Goal: Task Accomplishment & Management: Manage account settings

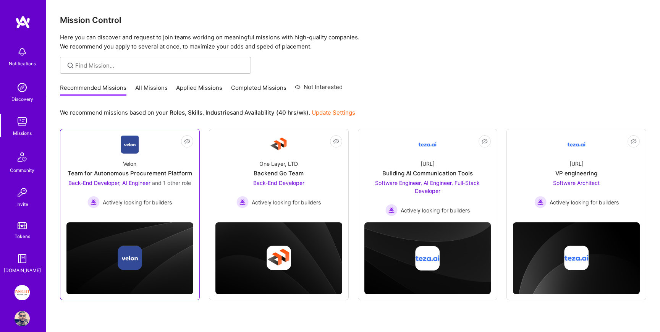
scroll to position [30, 0]
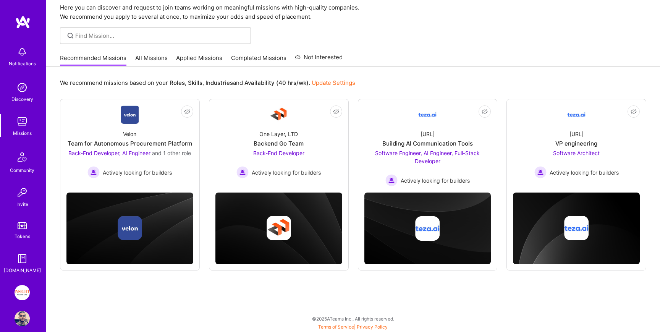
click at [18, 231] on link "Tokens" at bounding box center [21, 229] width 47 height 21
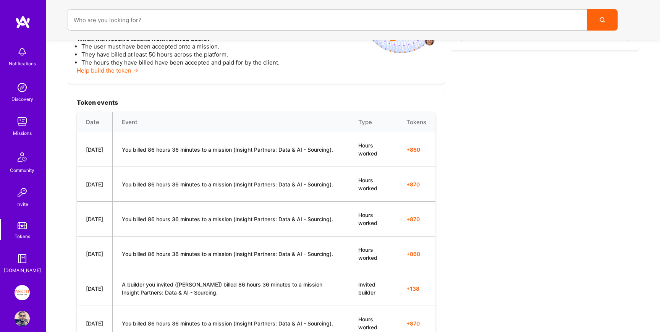
scroll to position [196, 0]
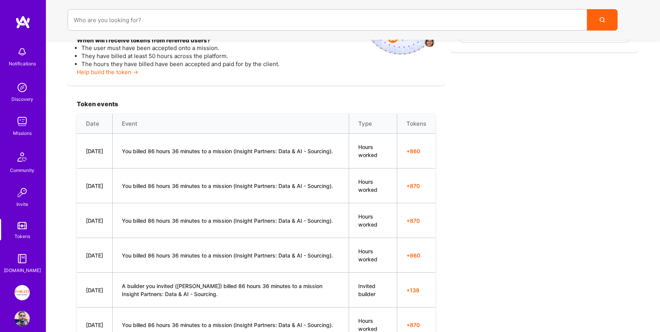
click at [25, 222] on img at bounding box center [22, 225] width 9 height 7
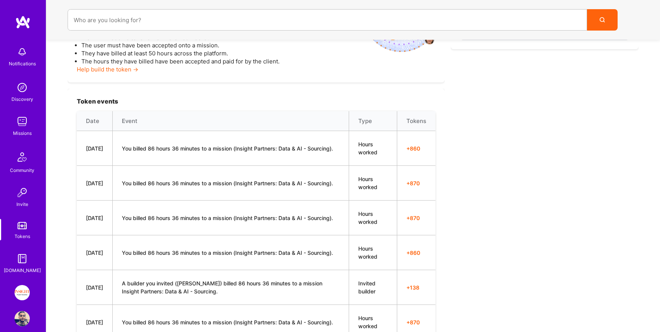
click at [23, 292] on img at bounding box center [22, 292] width 15 height 15
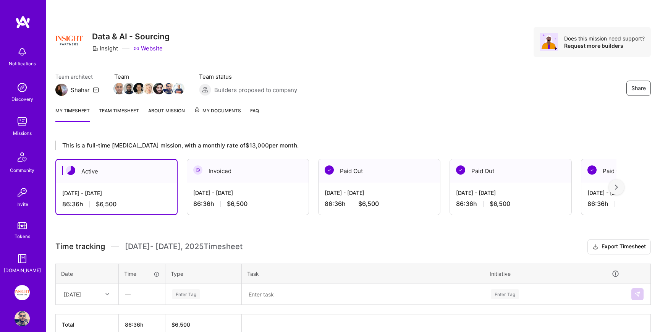
click at [202, 118] on link "My Documents" at bounding box center [217, 114] width 47 height 15
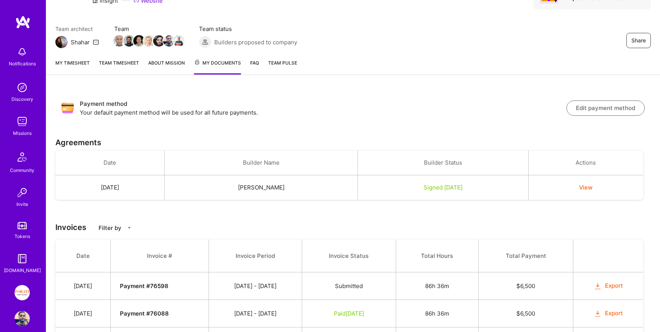
scroll to position [54, 0]
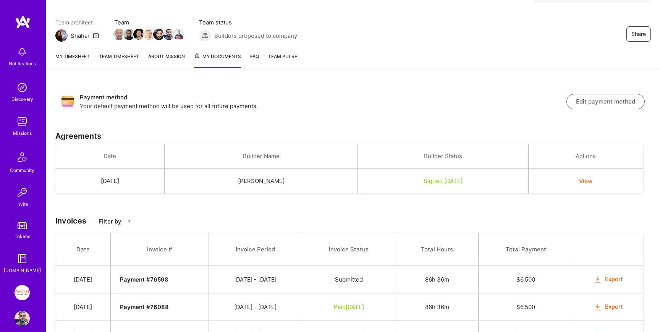
click at [19, 132] on div "Missions" at bounding box center [22, 133] width 19 height 8
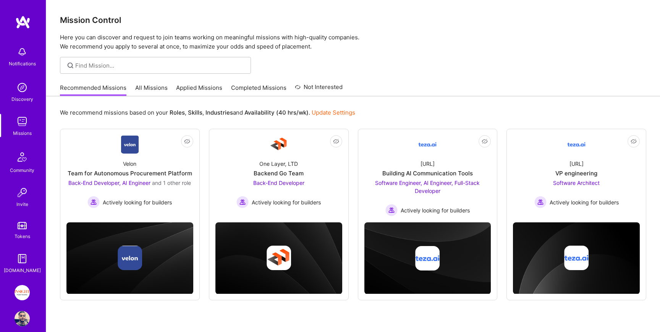
click at [28, 55] on img at bounding box center [22, 51] width 15 height 15
click at [373, 285] on div "Notifications Discovery Missions Community Invite Tokens [DOMAIN_NAME] Insight …" at bounding box center [330, 179] width 660 height 358
click at [19, 230] on link "Tokens" at bounding box center [21, 229] width 47 height 21
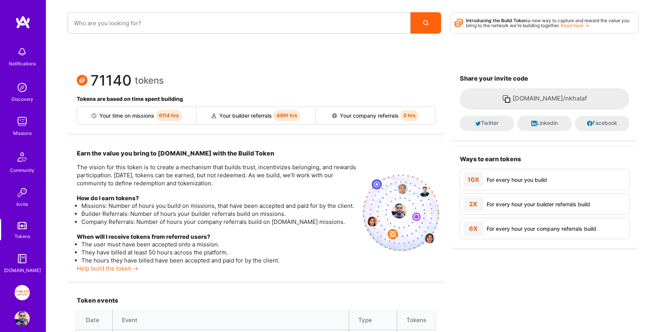
scroll to position [10, 0]
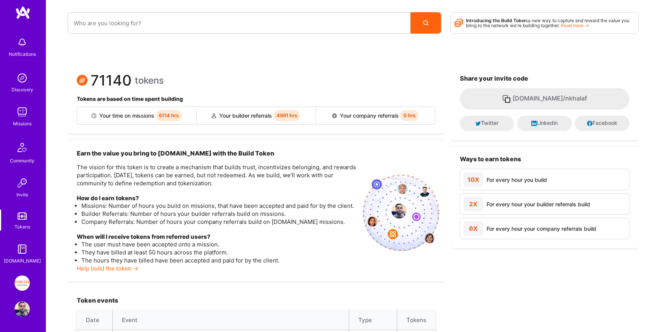
click at [17, 283] on img at bounding box center [22, 282] width 15 height 15
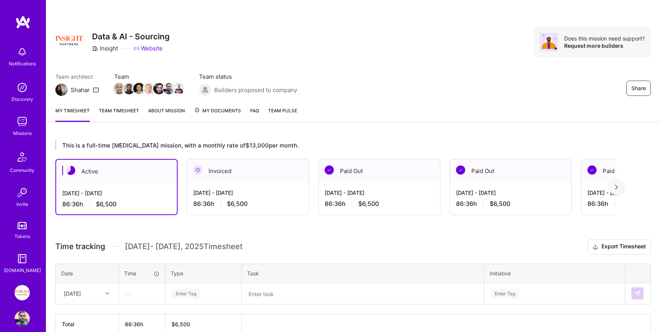
click at [256, 193] on div "[DATE] - [DATE]" at bounding box center [247, 193] width 109 height 8
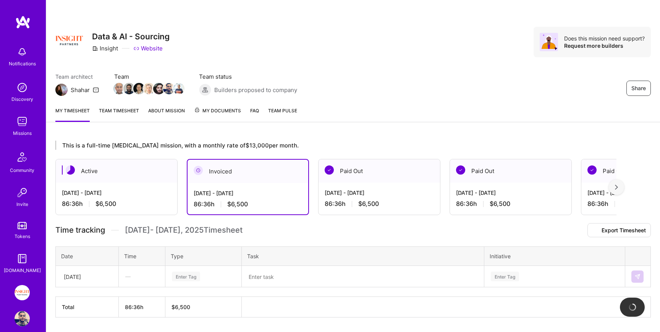
click at [265, 193] on div "[DATE] - [DATE]" at bounding box center [248, 193] width 108 height 8
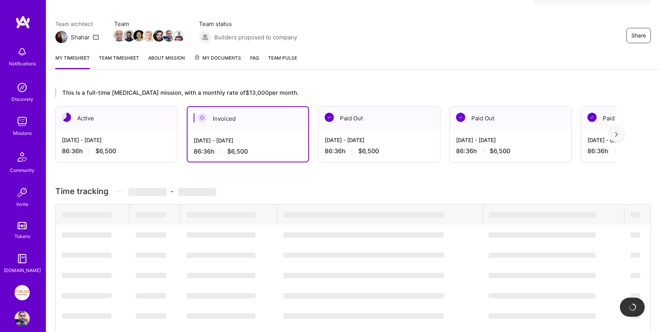
scroll to position [28, 0]
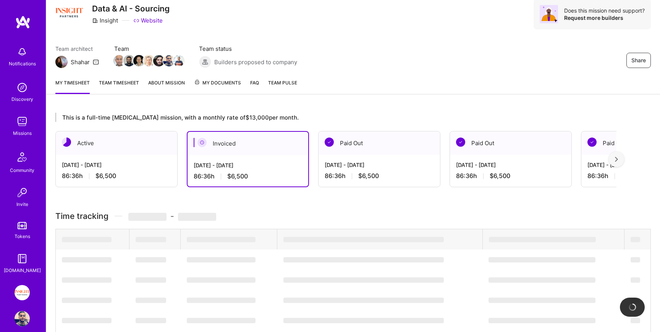
click at [128, 162] on div "[DATE] - [DATE]" at bounding box center [116, 165] width 109 height 8
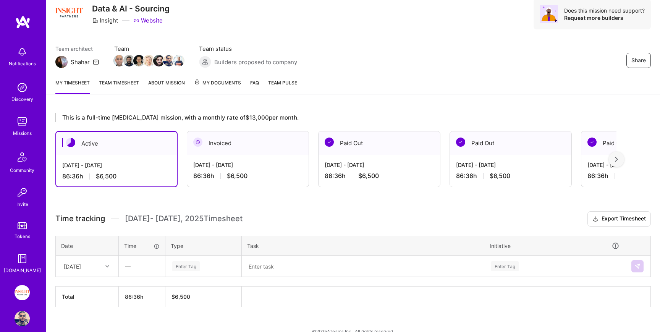
click at [233, 149] on div "Invoiced" at bounding box center [247, 142] width 121 height 23
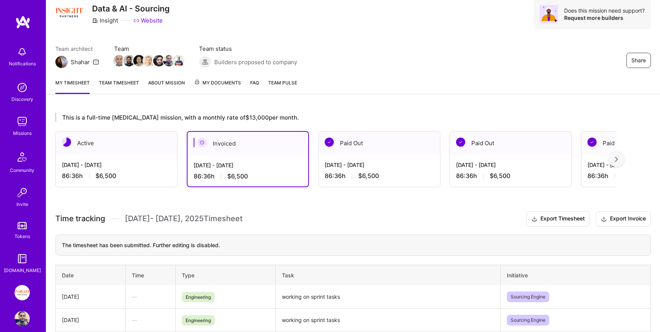
click at [212, 87] on span "My Documents" at bounding box center [217, 83] width 47 height 8
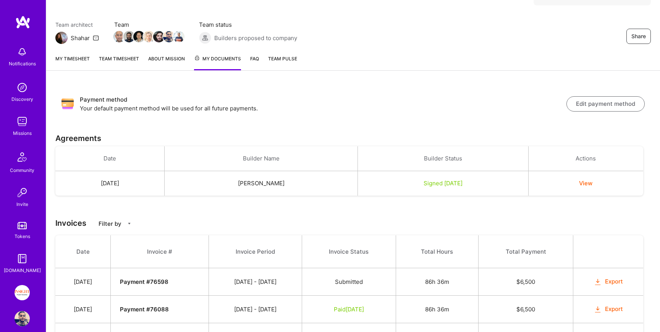
scroll to position [89, 0]
